Goal: Use online tool/utility: Utilize a website feature to perform a specific function

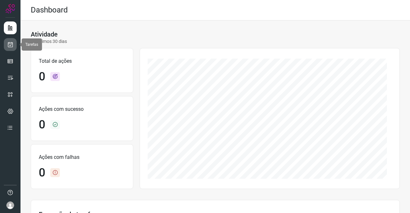
click at [13, 43] on icon at bounding box center [10, 44] width 7 height 6
click at [8, 43] on icon at bounding box center [10, 44] width 7 height 6
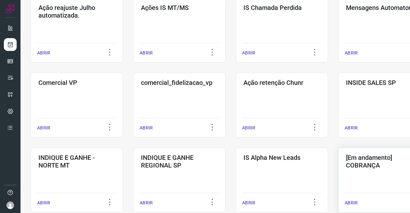
click at [350, 161] on h3 "[Em andamento] COBRANÇA" at bounding box center [384, 161] width 77 height 15
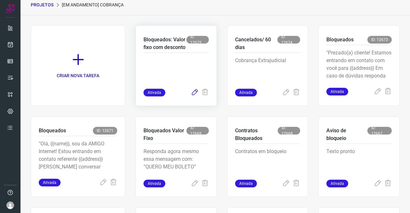
click at [193, 96] on icon at bounding box center [195, 93] width 8 height 8
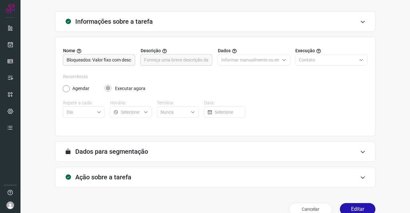
click at [123, 174] on h3 "Ação sobre a tarefa" at bounding box center [103, 177] width 56 height 8
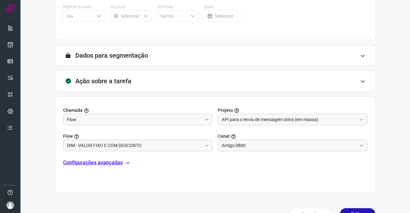
click at [102, 164] on p "Configurações avançadas" at bounding box center [93, 163] width 60 height 8
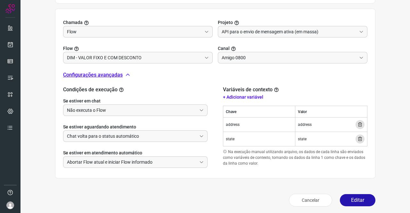
scroll to position [212, 0]
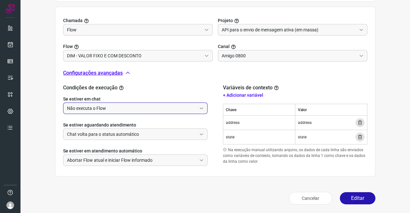
click at [99, 109] on input "Não executa o Flow" at bounding box center [132, 108] width 130 height 11
click at [96, 122] on li "Executa o Flow e remove o agente da conversa" at bounding box center [134, 125] width 142 height 11
type input "Executa o Flow e remove o agente da conversa"
click at [352, 196] on button "Editar" at bounding box center [358, 198] width 36 height 12
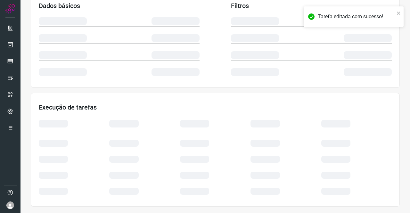
scroll to position [117, 0]
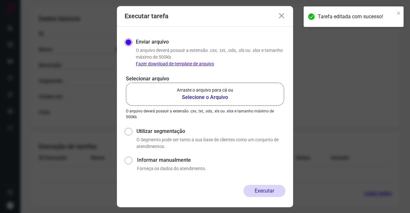
click at [208, 99] on b "Selecione o Arquivo" at bounding box center [205, 98] width 56 height 8
click at [0, 0] on input "Arraste o arquivo para cá ou Selecione o Arquivo" at bounding box center [0, 0] width 0 height 0
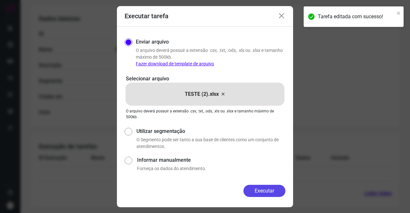
click at [270, 188] on button "Executar" at bounding box center [265, 191] width 42 height 12
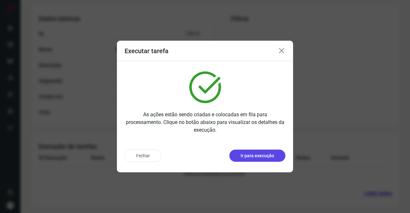
click at [255, 156] on p "Ir para execução" at bounding box center [258, 156] width 34 height 7
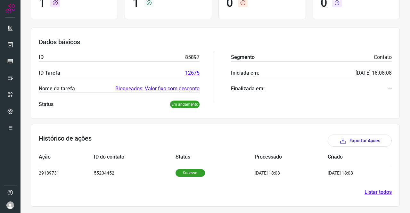
scroll to position [66, 0]
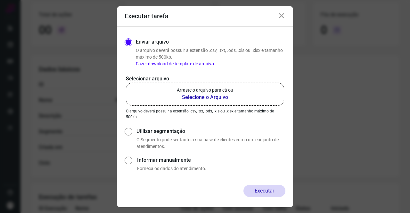
click at [197, 97] on b "Selecione o Arquivo" at bounding box center [205, 98] width 56 height 8
click at [0, 0] on input "Arraste o arquivo para cá ou Selecione o Arquivo" at bounding box center [0, 0] width 0 height 0
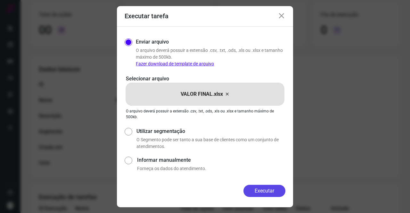
click at [268, 191] on button "Executar" at bounding box center [265, 191] width 42 height 12
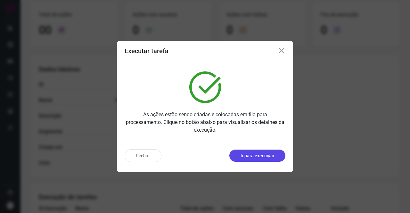
click at [250, 159] on p "Ir para execução" at bounding box center [258, 156] width 34 height 7
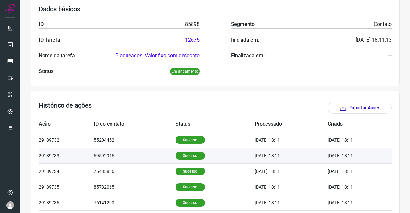
scroll to position [160, 0]
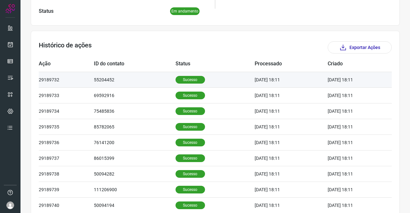
click at [176, 79] on p "Sucesso" at bounding box center [190, 80] width 29 height 8
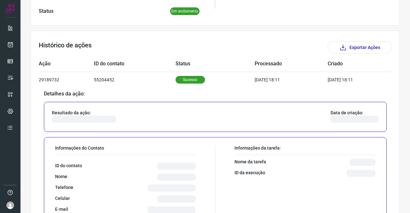
scroll to position [256, 0]
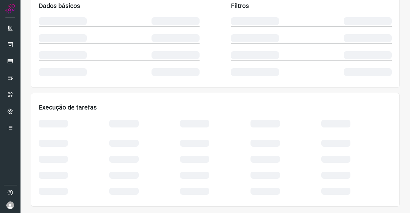
scroll to position [117, 0]
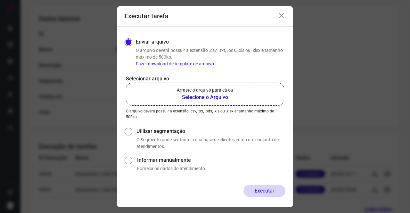
click at [190, 98] on b "Selecione o Arquivo" at bounding box center [205, 98] width 56 height 8
click at [0, 0] on input "Arraste o arquivo para cá ou Selecione o Arquivo" at bounding box center [0, 0] width 0 height 0
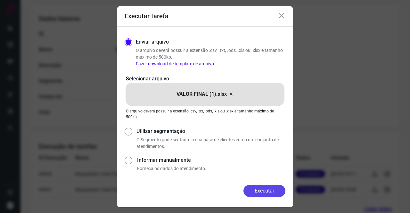
click at [251, 186] on button "Executar" at bounding box center [265, 191] width 42 height 12
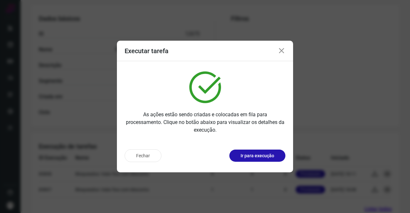
click at [278, 50] on icon at bounding box center [282, 51] width 8 height 8
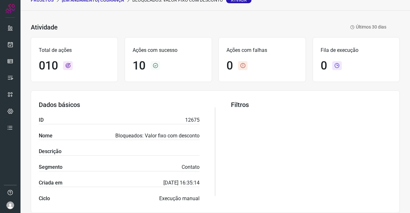
scroll to position [21, 0]
